Goal: Task Accomplishment & Management: Use online tool/utility

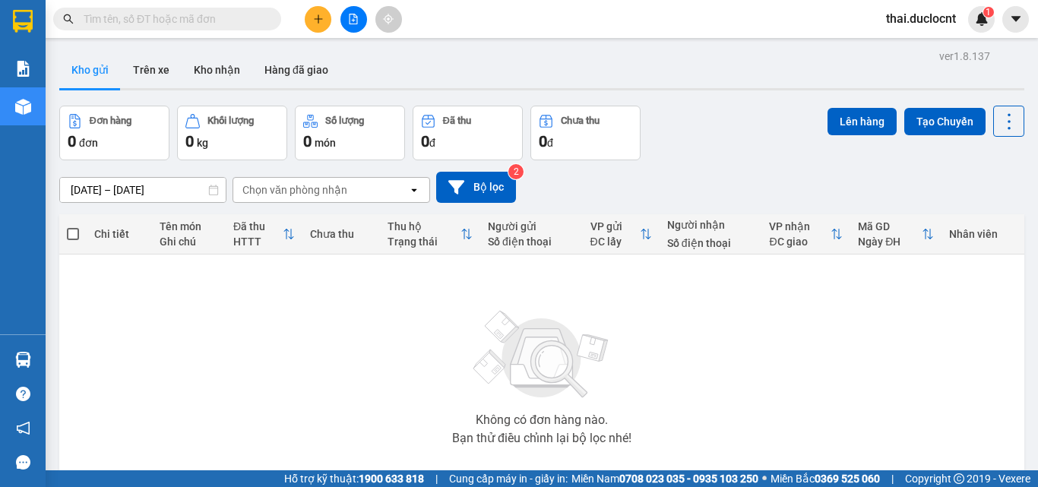
click at [309, 24] on button at bounding box center [318, 19] width 27 height 27
